Goal: Task Accomplishment & Management: Manage account settings

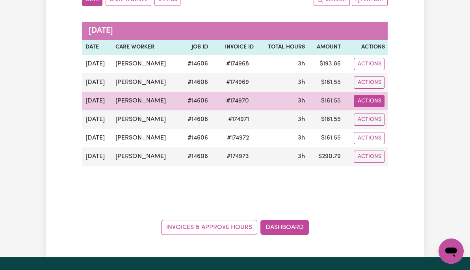
scroll to position [113, 0]
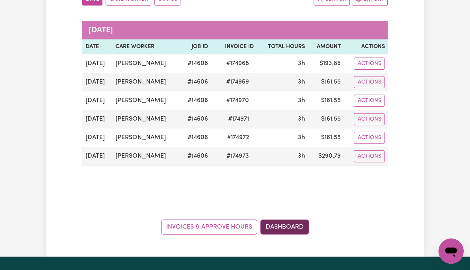
click at [284, 219] on link "Dashboard" at bounding box center [284, 226] width 48 height 15
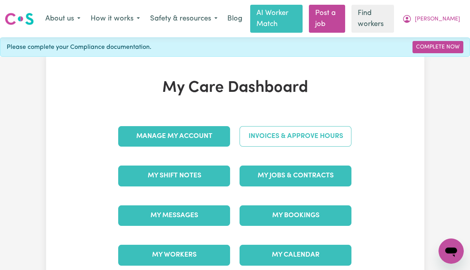
click at [281, 138] on link "Invoices & Approve Hours" at bounding box center [295, 136] width 112 height 20
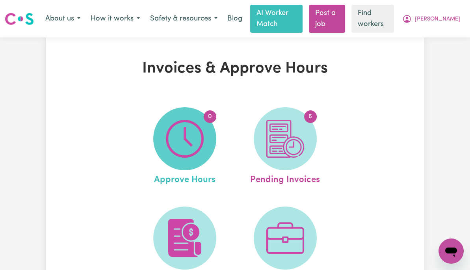
click at [177, 137] on img at bounding box center [185, 139] width 38 height 38
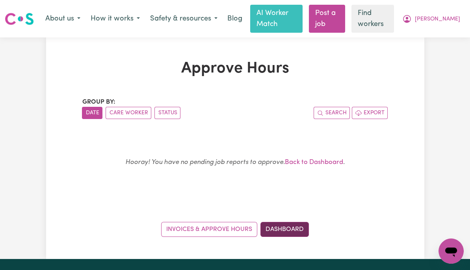
click at [284, 227] on link "Dashboard" at bounding box center [284, 229] width 48 height 15
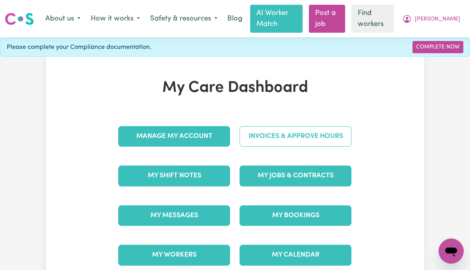
click at [310, 136] on link "Invoices & Approve Hours" at bounding box center [295, 136] width 112 height 20
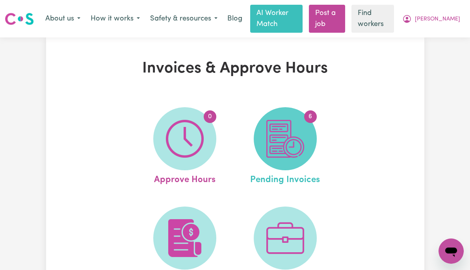
click at [295, 136] on img at bounding box center [285, 139] width 38 height 38
